Goal: Task Accomplishment & Management: Manage account settings

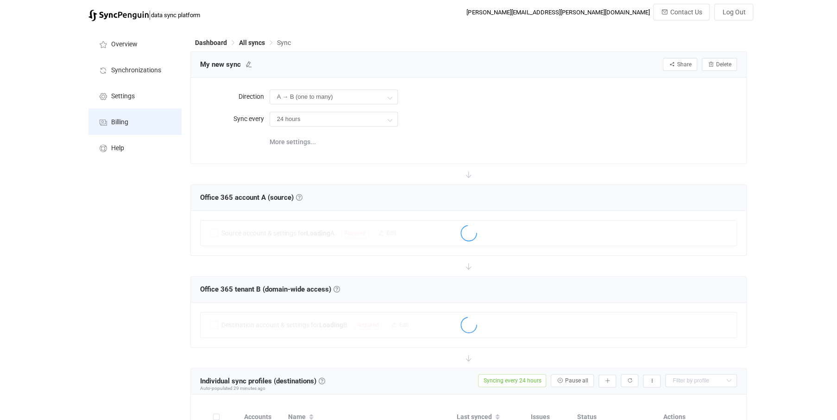
click at [129, 119] on li "Billing" at bounding box center [134, 121] width 93 height 26
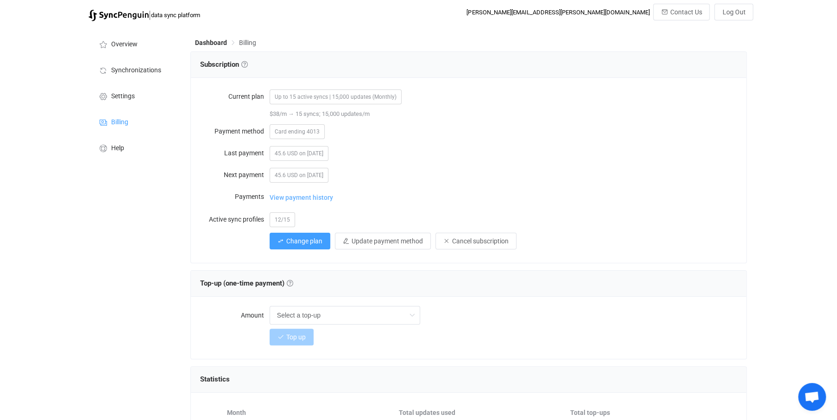
click at [311, 202] on span "View payment history" at bounding box center [301, 197] width 63 height 19
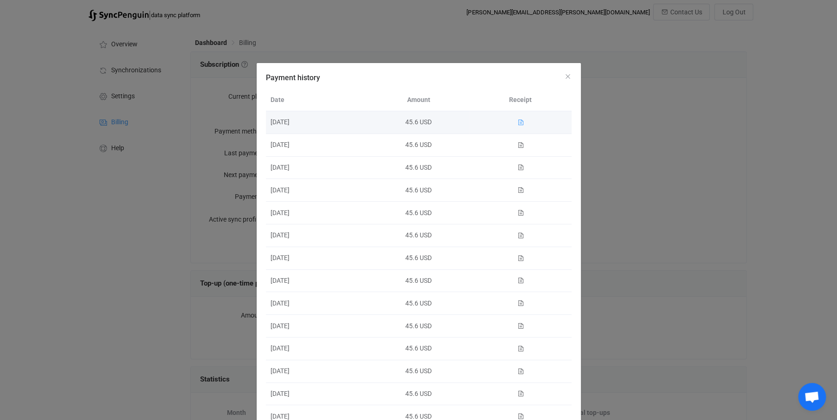
click at [517, 122] on icon "Payment history" at bounding box center [520, 122] width 6 height 6
